Goal: Check status: Check status

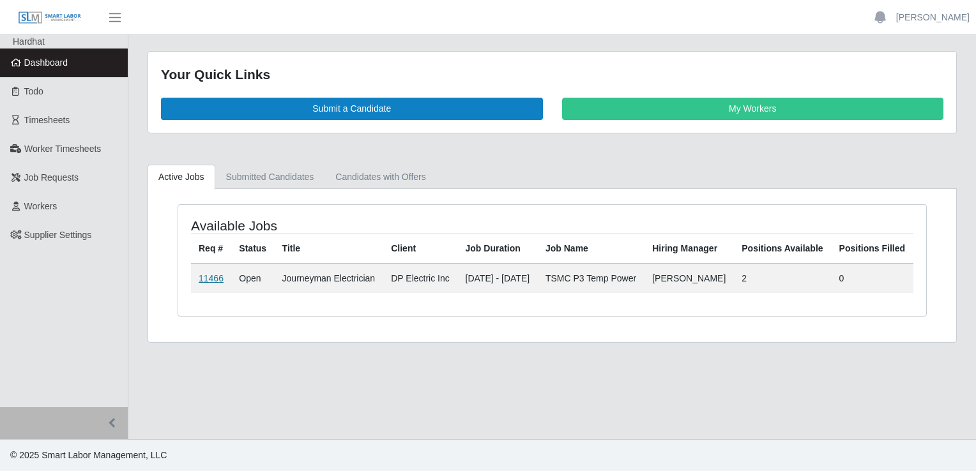
click at [207, 284] on link "11466" at bounding box center [211, 278] width 25 height 10
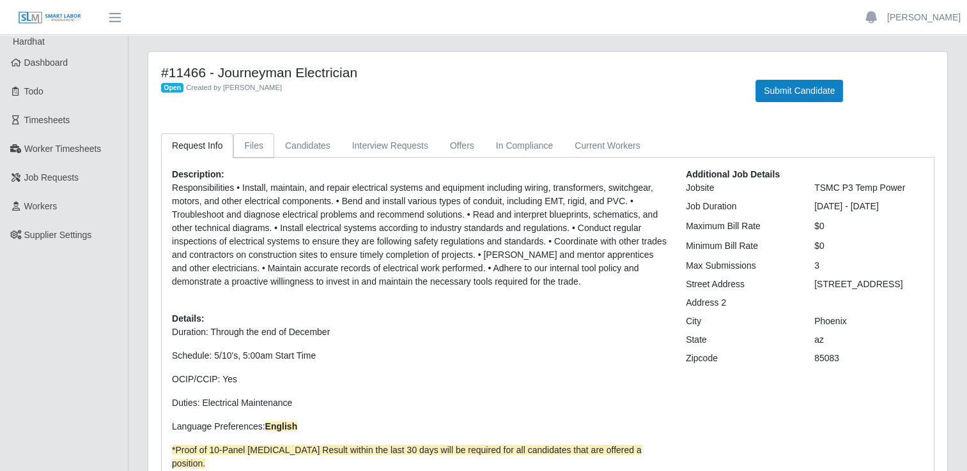
click at [248, 151] on link "Files" at bounding box center [253, 146] width 41 height 25
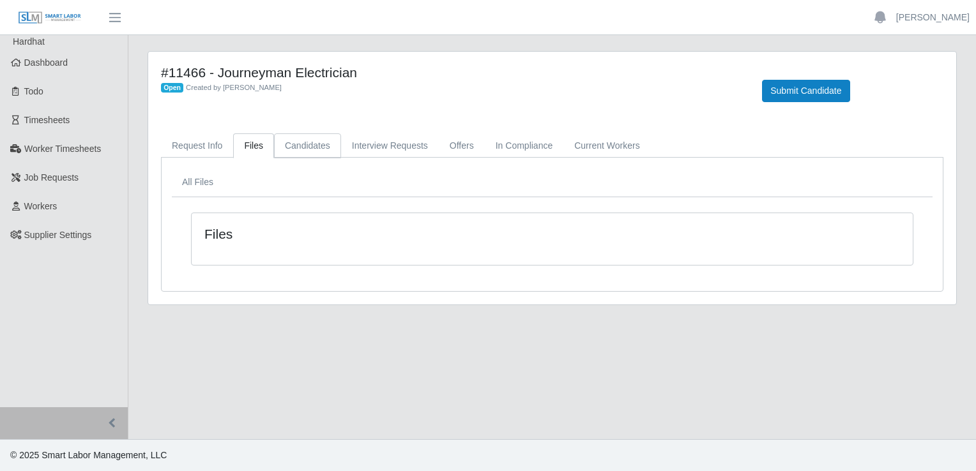
click at [293, 145] on link "Candidates" at bounding box center [307, 146] width 67 height 25
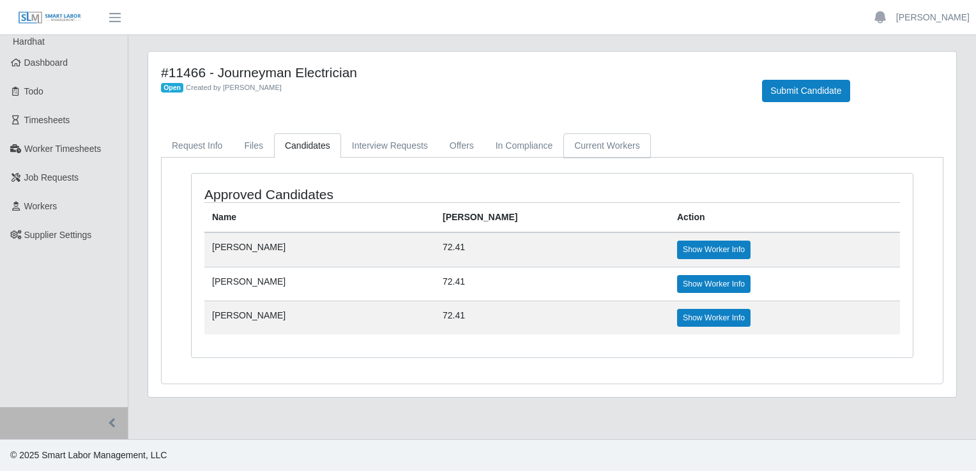
click at [600, 152] on link "Current Workers" at bounding box center [606, 146] width 87 height 25
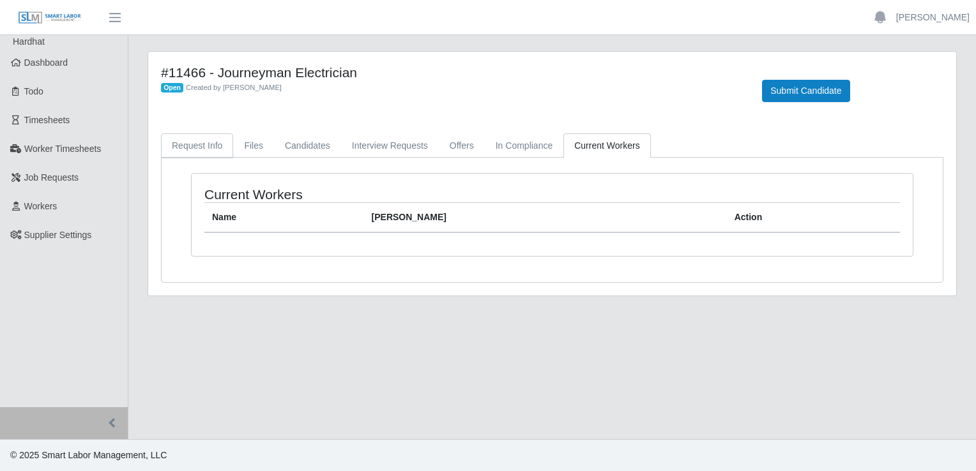
click at [206, 148] on link "Request Info" at bounding box center [197, 146] width 72 height 25
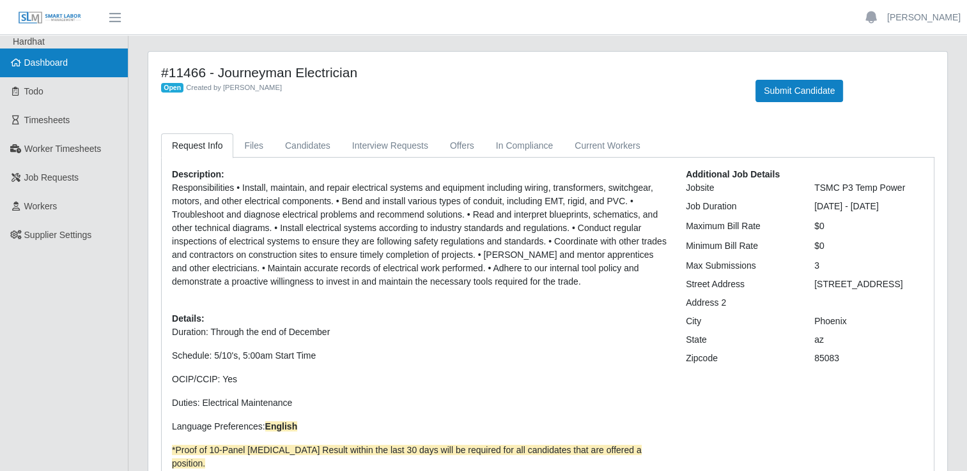
click at [29, 61] on span "Dashboard" at bounding box center [46, 62] width 44 height 10
